Goal: Obtain resource: Obtain resource

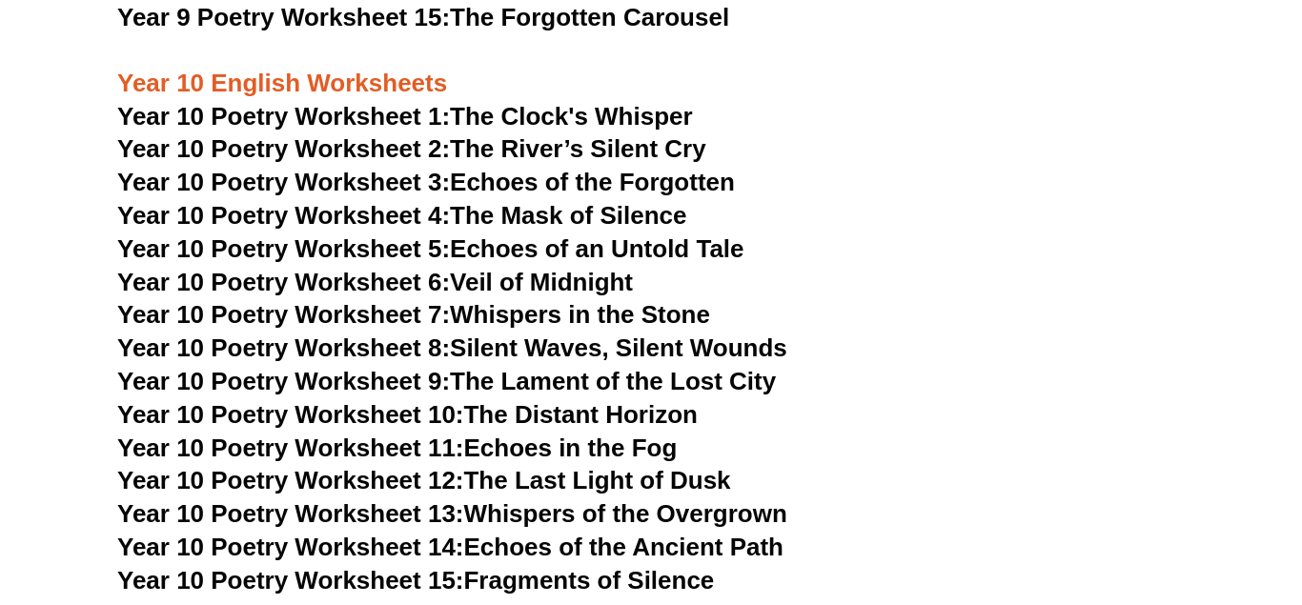
scroll to position [13479, 0]
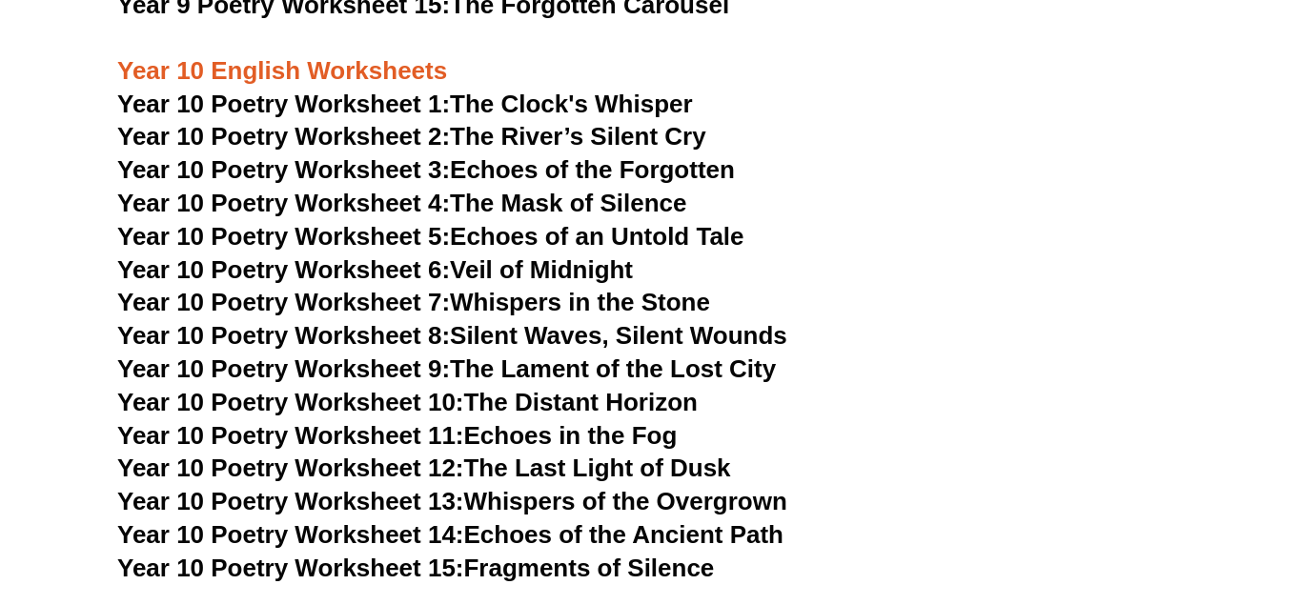
click at [413, 90] on span "Year 10 Poetry Worksheet 1:" at bounding box center [283, 104] width 333 height 29
click at [293, 155] on span "Year 10 Poetry Worksheet 3:" at bounding box center [283, 169] width 333 height 29
click at [412, 122] on span "Year 10 Poetry Worksheet 2:" at bounding box center [283, 136] width 333 height 29
click at [376, 189] on span "Year 10 Poetry Worksheet 4:" at bounding box center [283, 203] width 333 height 29
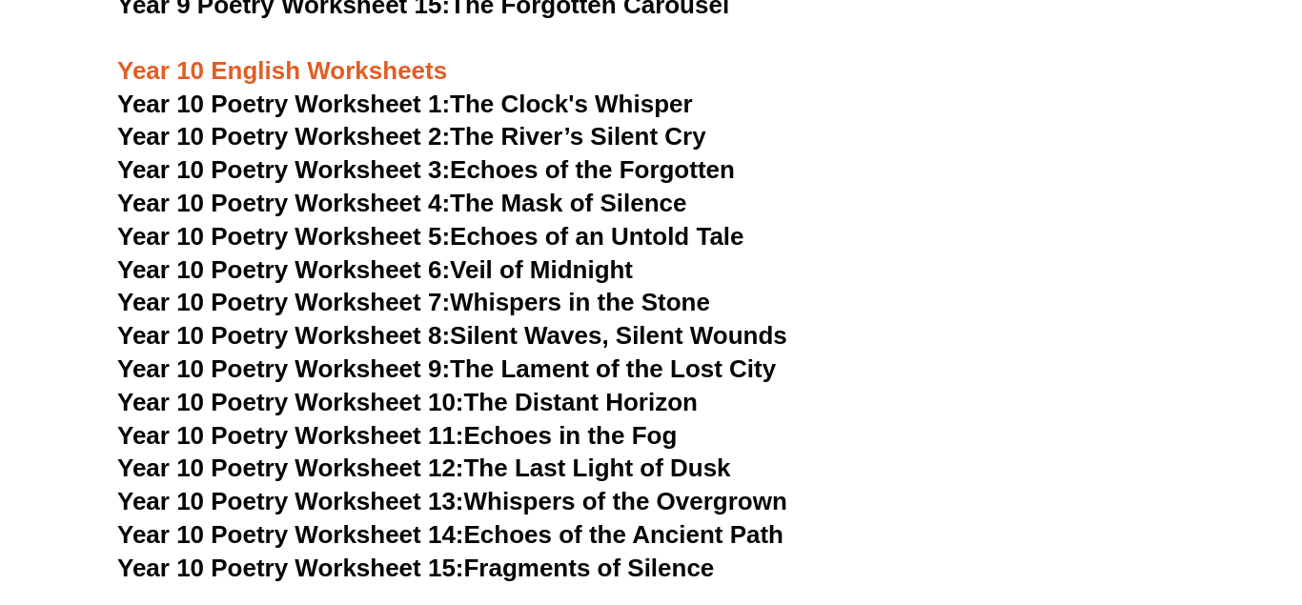
click at [410, 222] on span "Year 10 Poetry Worksheet 5:" at bounding box center [283, 236] width 333 height 29
click at [383, 255] on span "Year 10 Poetry Worksheet 6:" at bounding box center [283, 269] width 333 height 29
click at [382, 288] on span "Year 10 Poetry Worksheet 7:" at bounding box center [283, 302] width 333 height 29
click at [384, 321] on span "Year 10 Poetry Worksheet 8:" at bounding box center [283, 335] width 333 height 29
click at [384, 354] on span "Year 10 Poetry Worksheet 9:" at bounding box center [283, 368] width 333 height 29
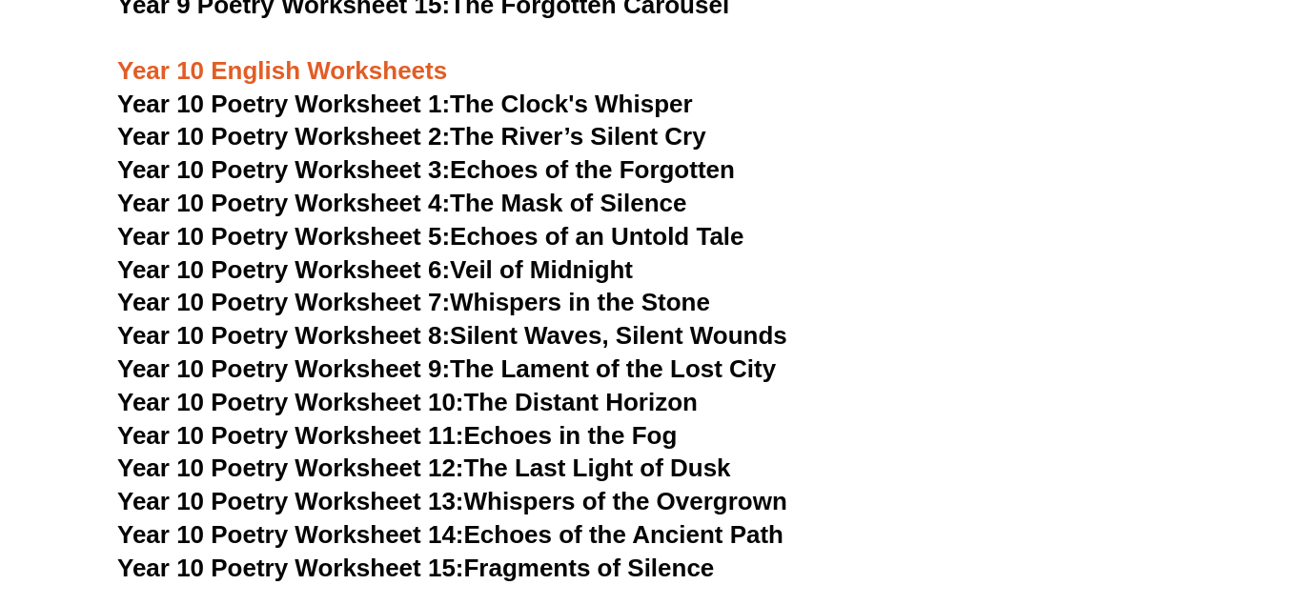
click at [338, 388] on span "Year 10 Poetry Worksheet 10:" at bounding box center [290, 402] width 347 height 29
click at [364, 421] on span "Year 10 Poetry Worksheet 11:" at bounding box center [290, 435] width 347 height 29
click at [398, 454] on span "Year 10 Poetry Worksheet 12:" at bounding box center [290, 468] width 347 height 29
click at [384, 487] on span "Year 10 Poetry Worksheet 13:" at bounding box center [290, 501] width 347 height 29
click at [430, 520] on span "Year 10 Poetry Worksheet 14:" at bounding box center [290, 534] width 347 height 29
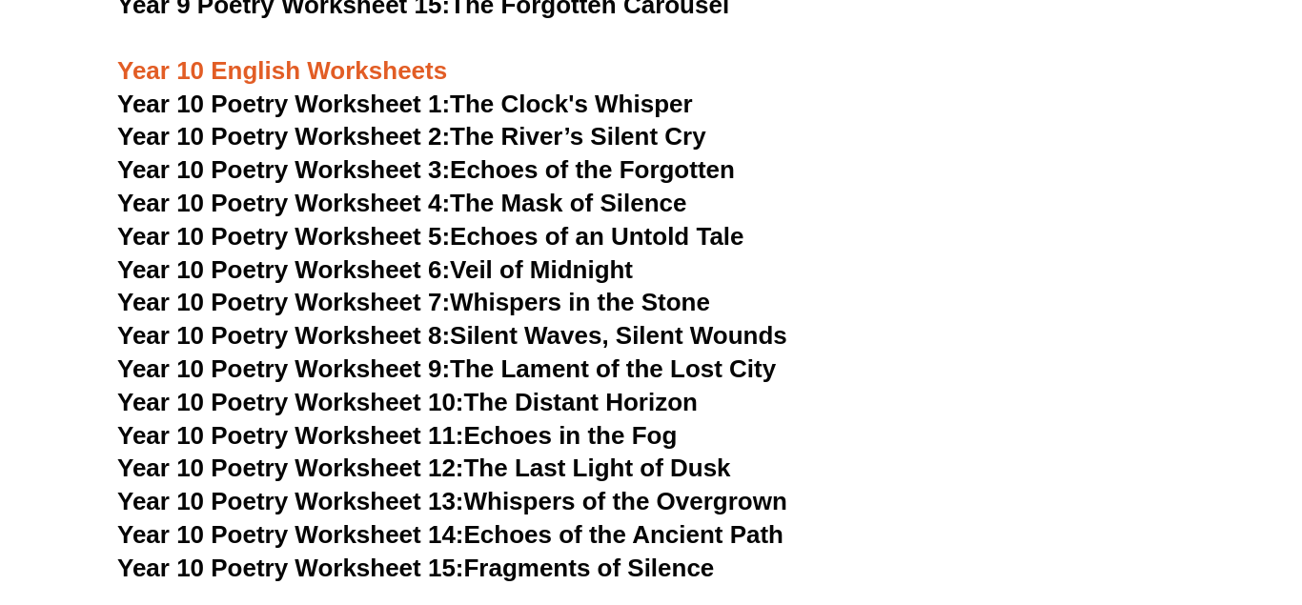
click at [443, 554] on span "Year 10 Poetry Worksheet 15:" at bounding box center [290, 568] width 347 height 29
